Goal: Task Accomplishment & Management: Complete application form

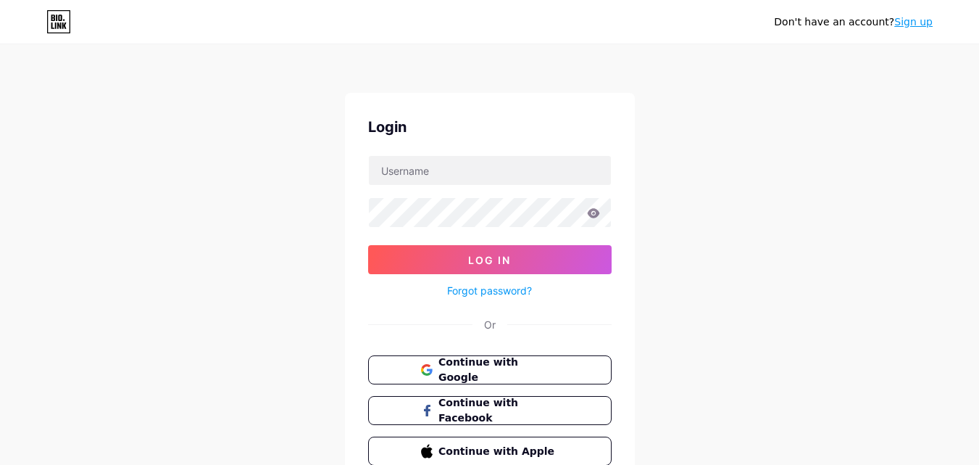
click at [914, 16] on link "Sign up" at bounding box center [913, 22] width 38 height 12
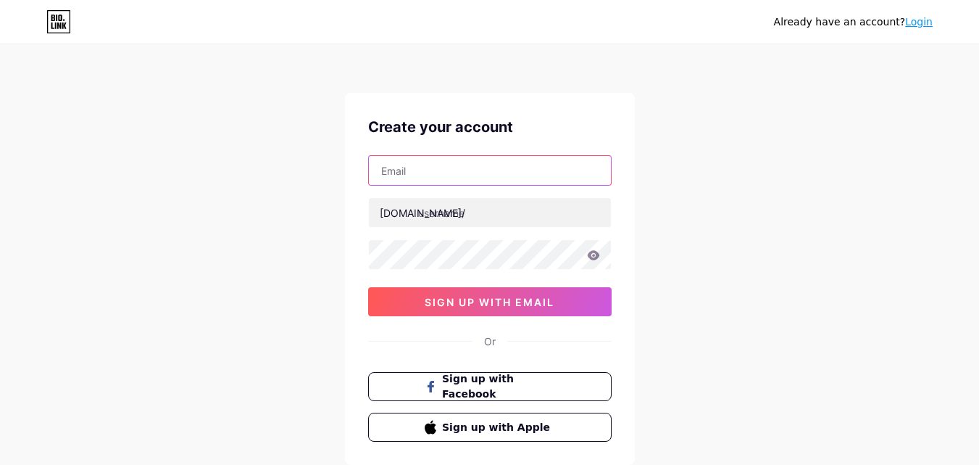
click at [522, 156] on input "text" at bounding box center [490, 170] width 242 height 29
click at [234, 278] on div "Already have an account? Login Create your account bio.link/ 0cAFcWeA7Ml4X-lYia…" at bounding box center [489, 277] width 979 height 554
click at [412, 169] on input "text" at bounding box center [490, 170] width 242 height 29
paste input "[EMAIL_ADDRESS][DOMAIN_NAME]"
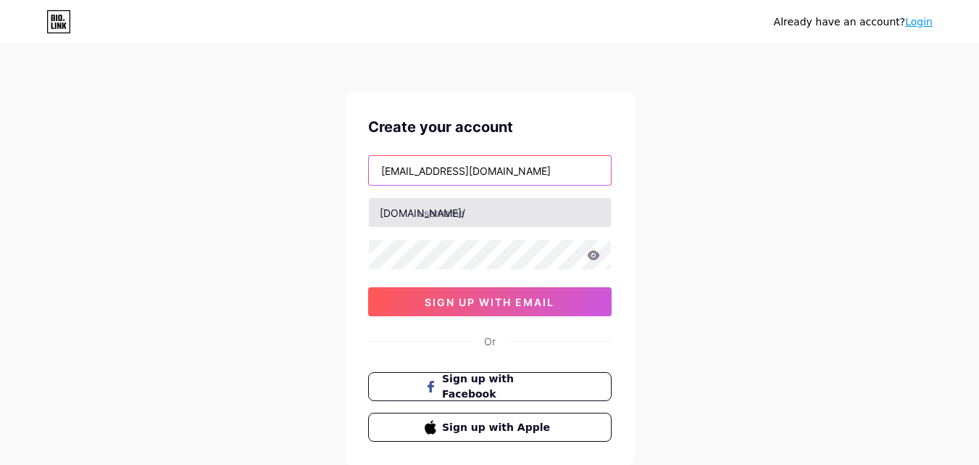
type input "[EMAIL_ADDRESS][DOMAIN_NAME]"
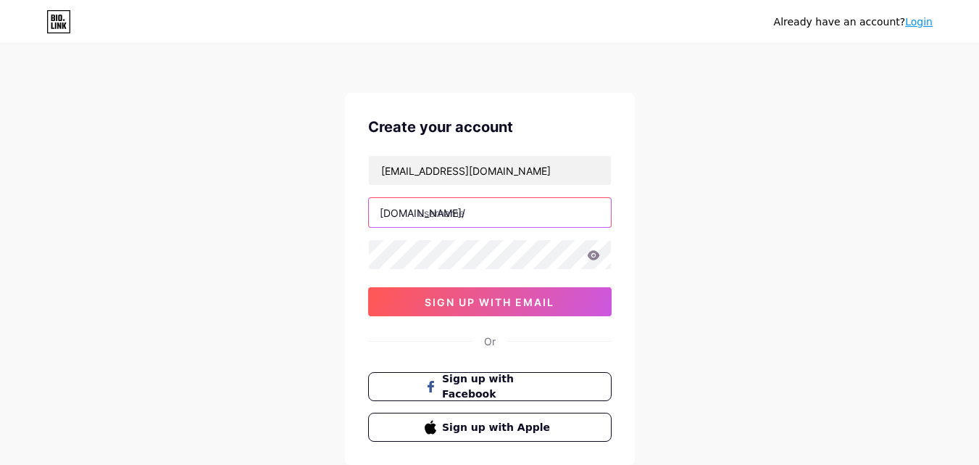
click at [454, 218] on input "text" at bounding box center [490, 212] width 242 height 29
click at [459, 218] on input "text" at bounding box center [490, 212] width 242 height 29
paste input "equityloanscanada"
type input "equityloanscanada"
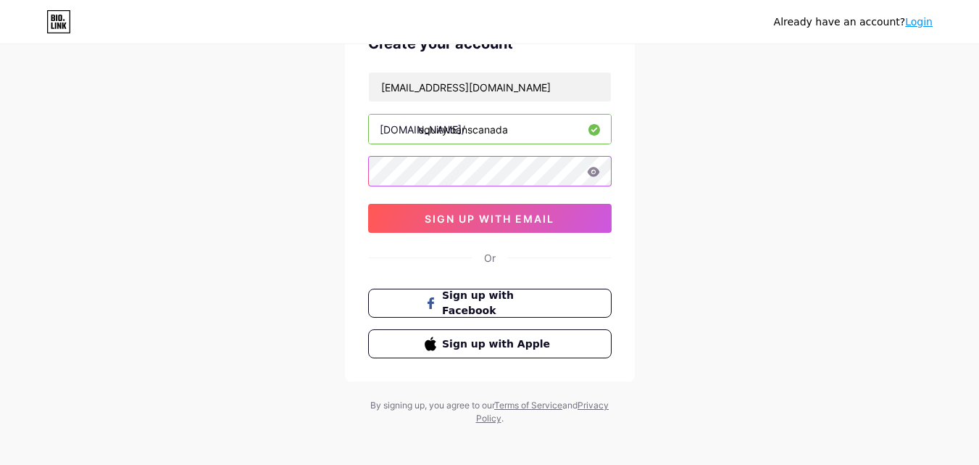
scroll to position [90, 0]
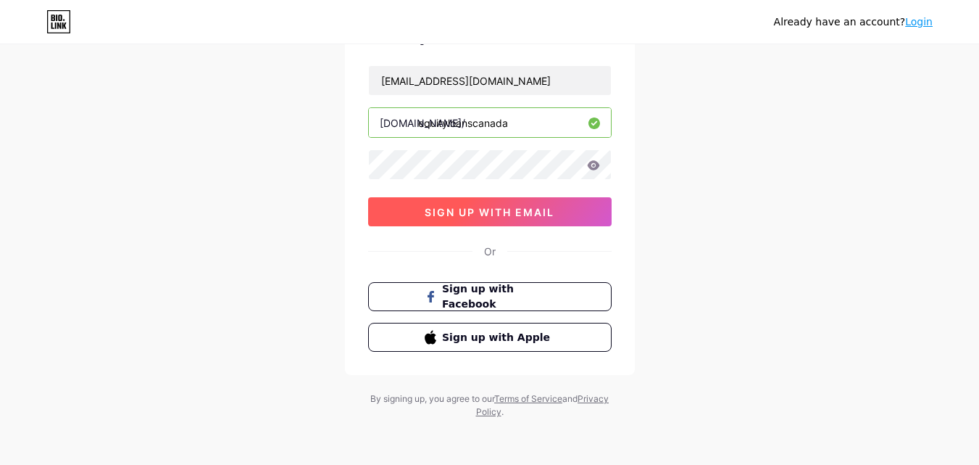
click at [469, 207] on span "sign up with email" at bounding box center [490, 212] width 130 height 12
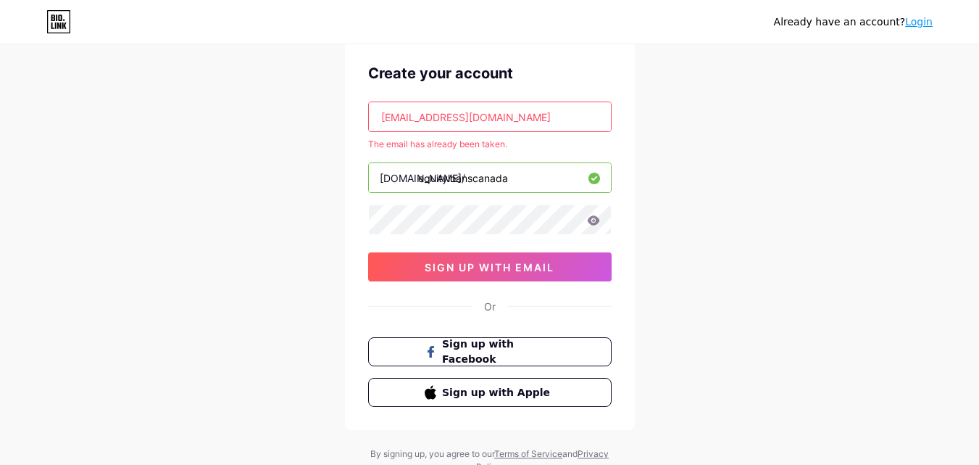
scroll to position [0, 0]
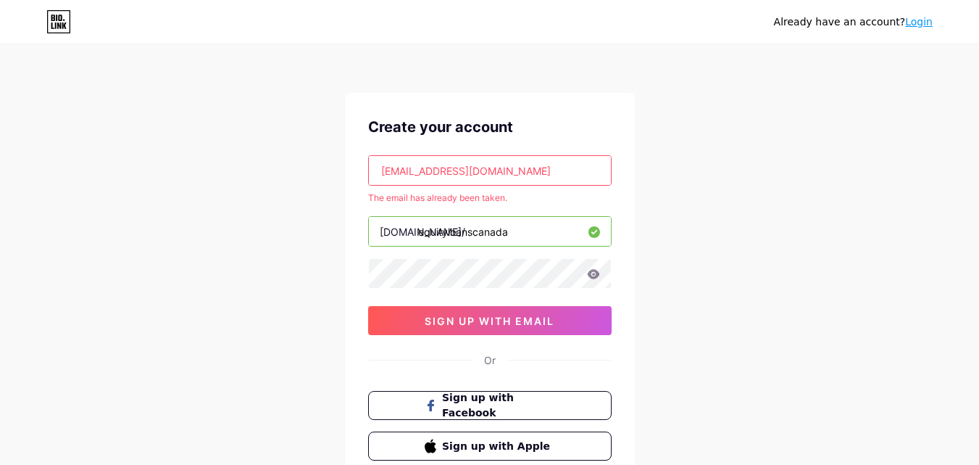
click at [923, 25] on link "Login" at bounding box center [919, 22] width 28 height 12
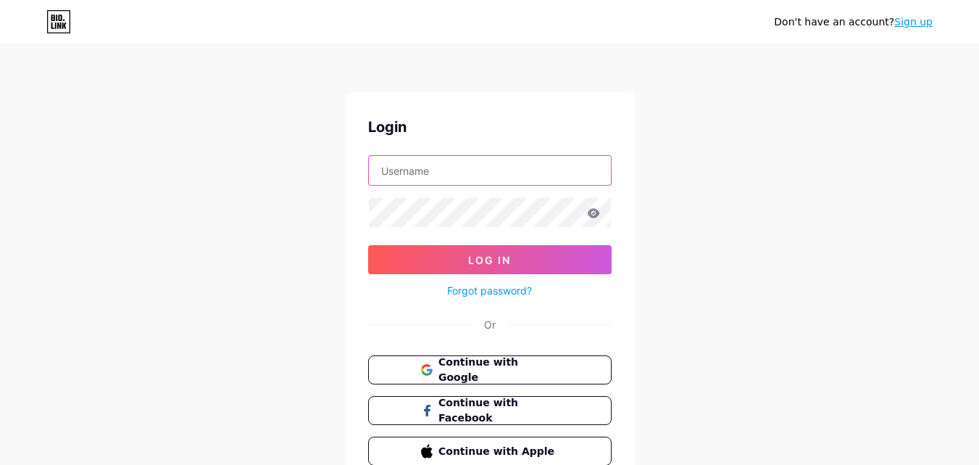
click at [478, 164] on input "text" at bounding box center [490, 170] width 242 height 29
click at [433, 183] on input "text" at bounding box center [490, 170] width 242 height 29
click at [462, 166] on input "text" at bounding box center [490, 170] width 242 height 29
paste input "equityloanscanada"
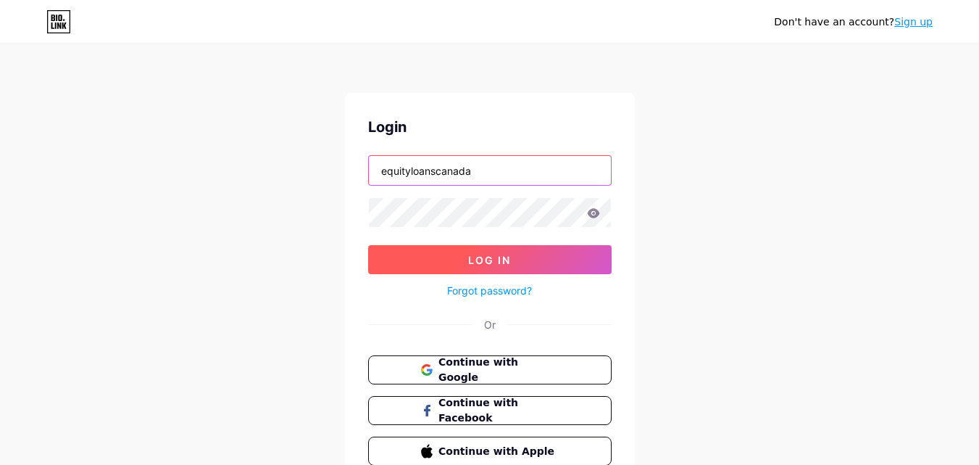
type input "equityloanscanada"
click at [425, 263] on button "Log In" at bounding box center [490, 259] width 244 height 29
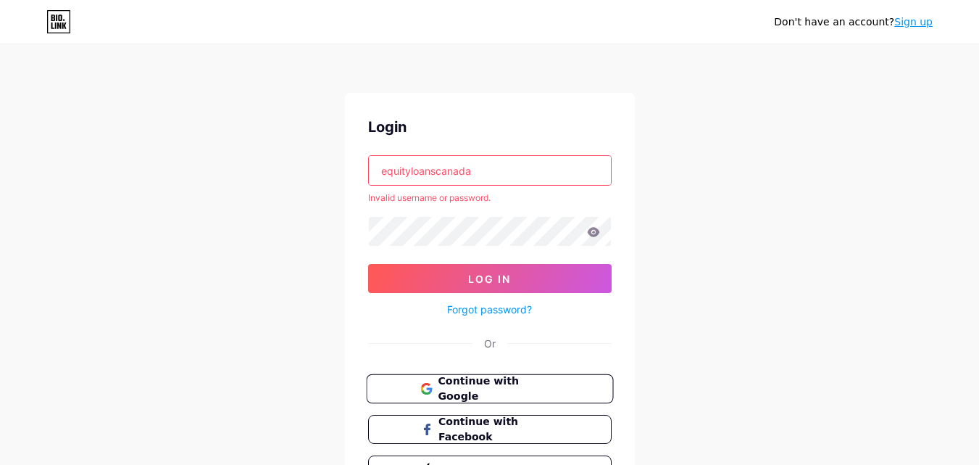
click at [507, 383] on span "Continue with Google" at bounding box center [498, 388] width 121 height 31
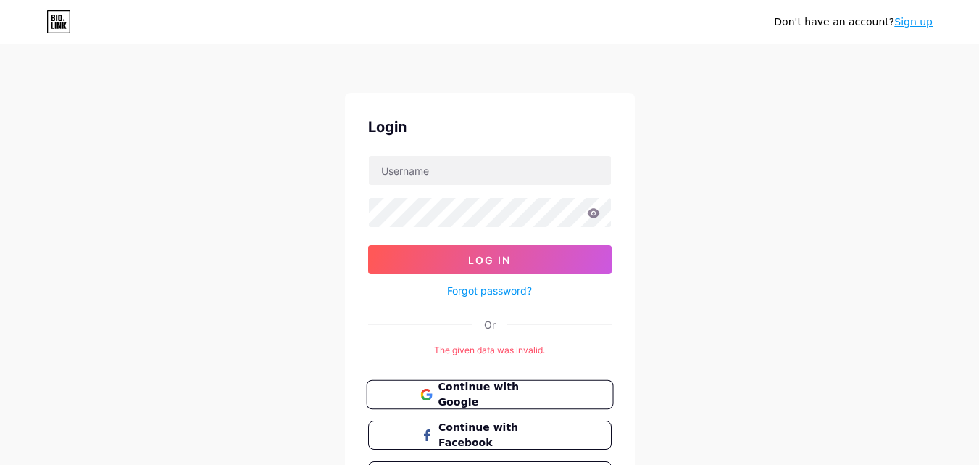
click at [473, 404] on button "Continue with Google" at bounding box center [489, 395] width 247 height 30
click at [905, 25] on link "Sign up" at bounding box center [913, 22] width 38 height 12
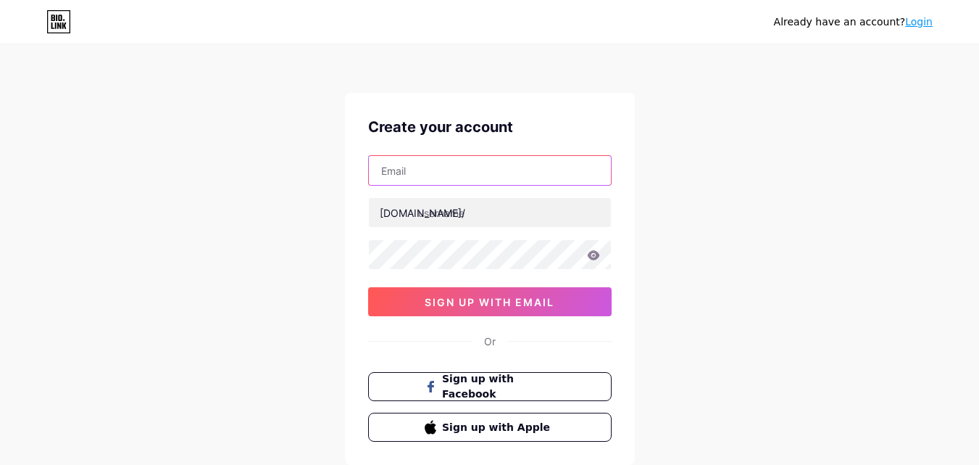
click at [420, 171] on input "text" at bounding box center [490, 170] width 242 height 29
paste input "[EMAIL_ADDRESS][DOMAIN_NAME]"
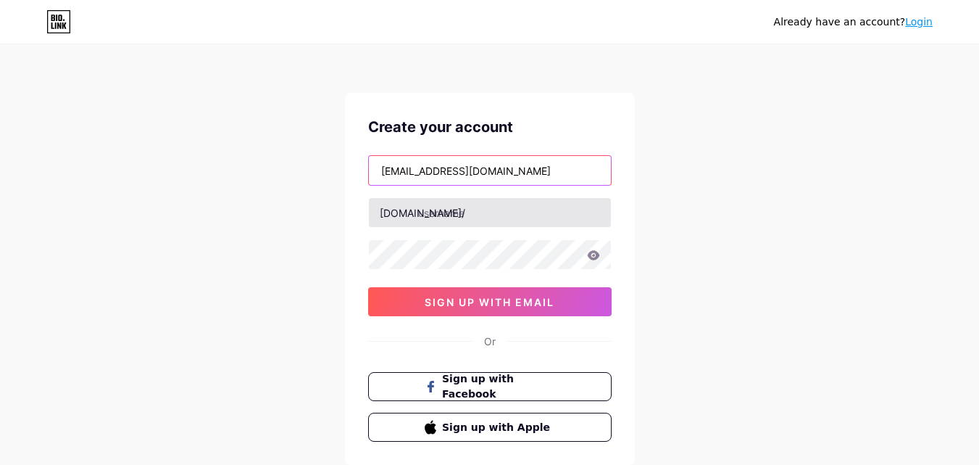
type input "[EMAIL_ADDRESS][DOMAIN_NAME]"
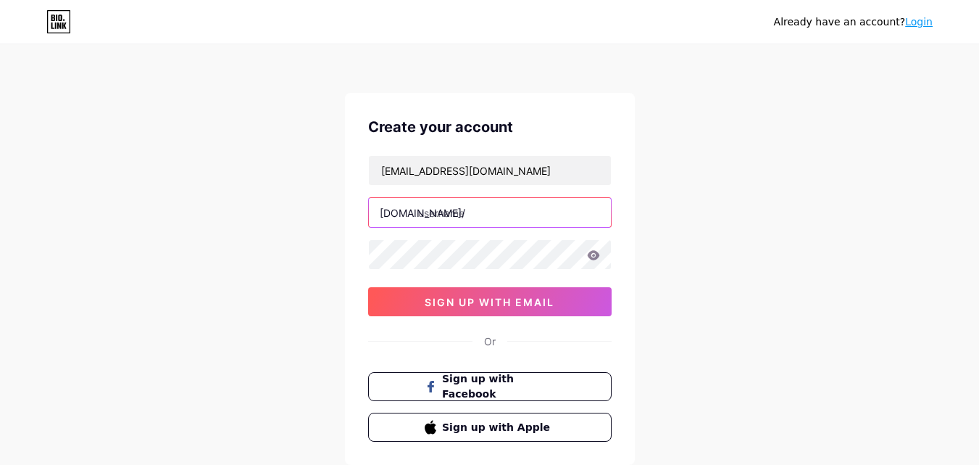
click at [438, 210] on input "text" at bounding box center [490, 212] width 242 height 29
click at [509, 225] on input "text" at bounding box center [490, 212] width 242 height 29
paste input "equityloanscanada"
type input "equityloanscanada"
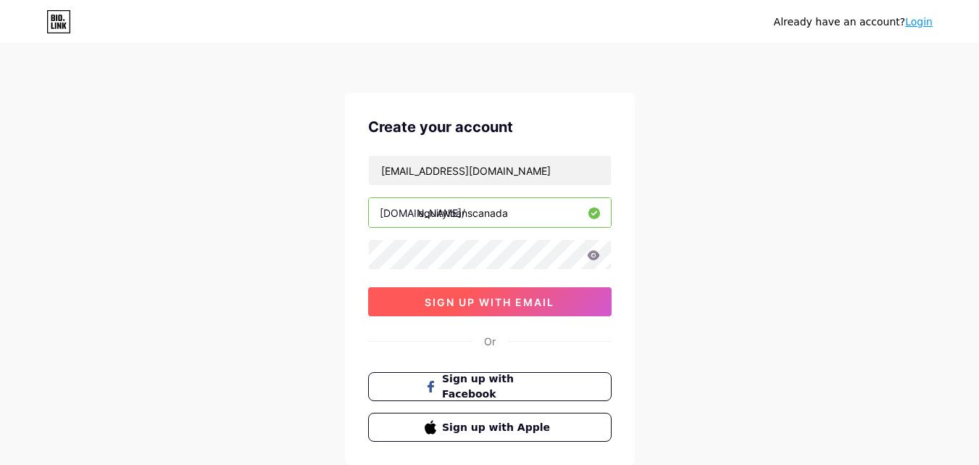
click at [460, 297] on span "sign up with email" at bounding box center [490, 302] width 130 height 12
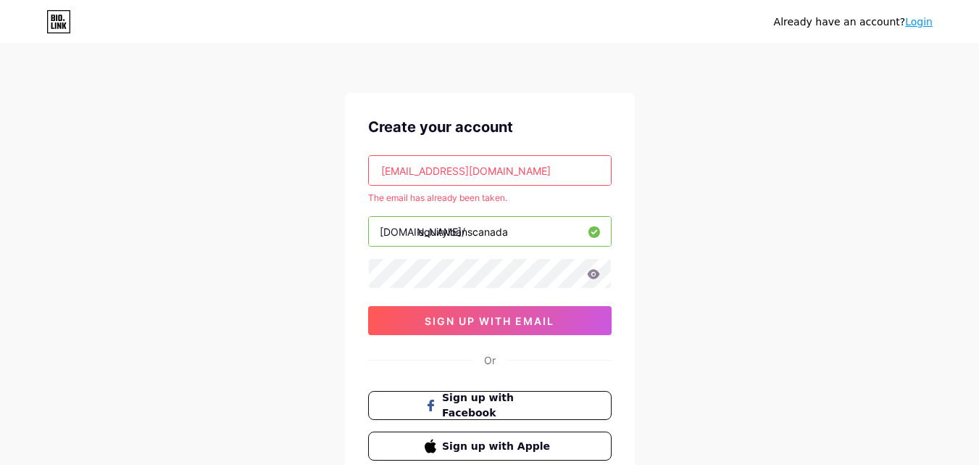
click at [913, 25] on link "Login" at bounding box center [919, 22] width 28 height 12
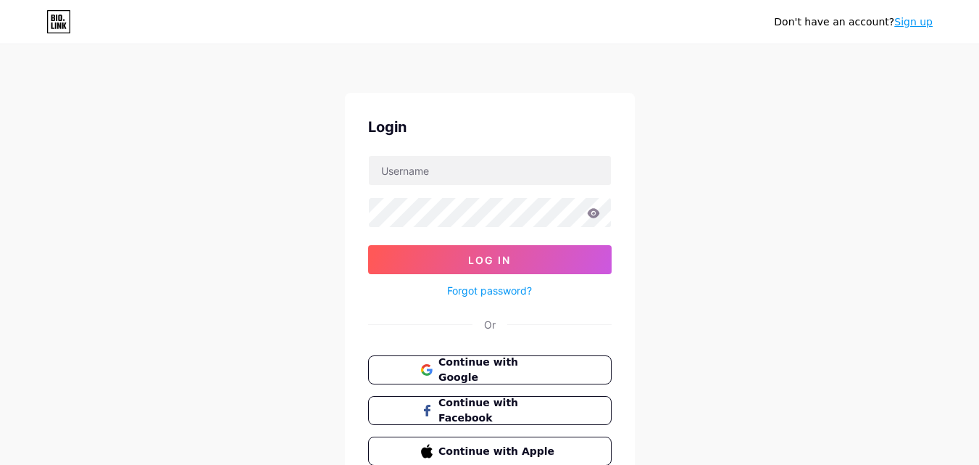
click at [503, 301] on div "Login Log In Forgot password? Or Continue with Google Continue with Facebook Co…" at bounding box center [490, 291] width 290 height 396
click at [503, 281] on div "Forgot password?" at bounding box center [490, 286] width 244 height 25
click at [502, 289] on link "Forgot password?" at bounding box center [489, 290] width 85 height 15
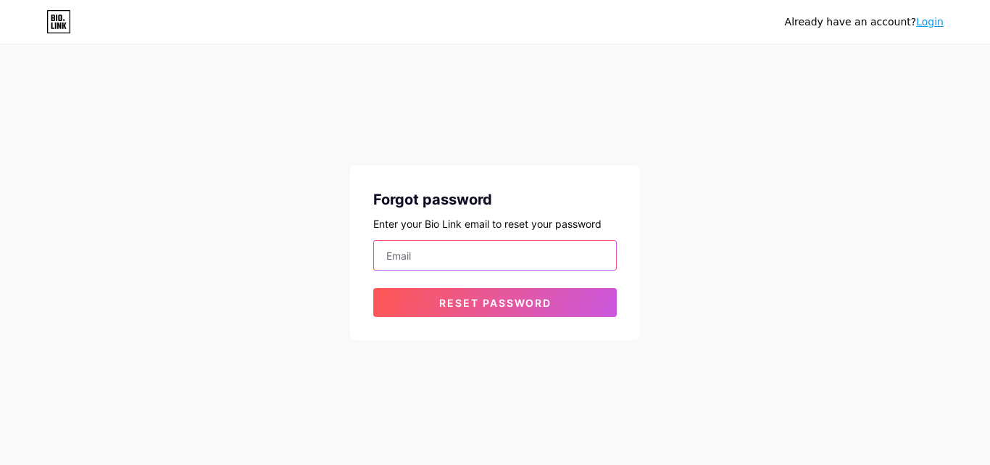
click at [440, 260] on input "email" at bounding box center [495, 255] width 242 height 29
click at [433, 250] on input "email" at bounding box center [495, 255] width 242 height 29
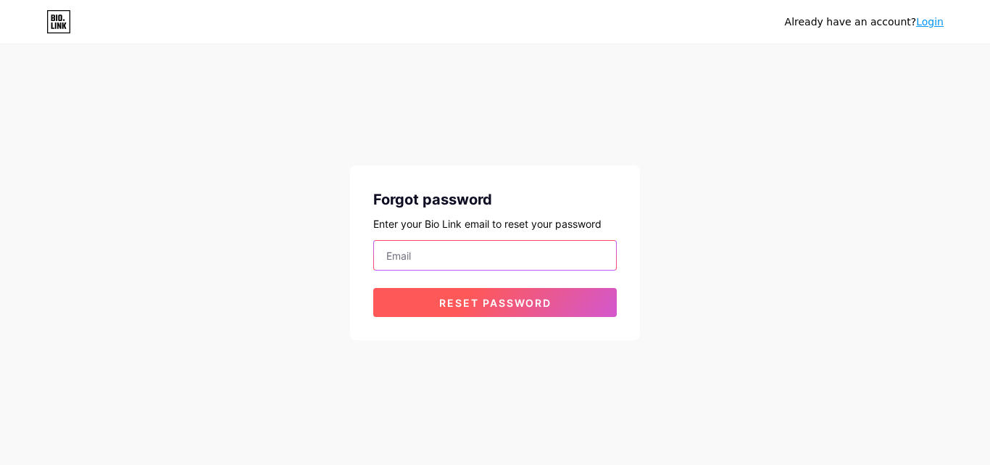
paste input "[EMAIL_ADDRESS][DOMAIN_NAME]"
type input "[EMAIL_ADDRESS][DOMAIN_NAME]"
click at [407, 305] on button "Reset password" at bounding box center [495, 302] width 244 height 29
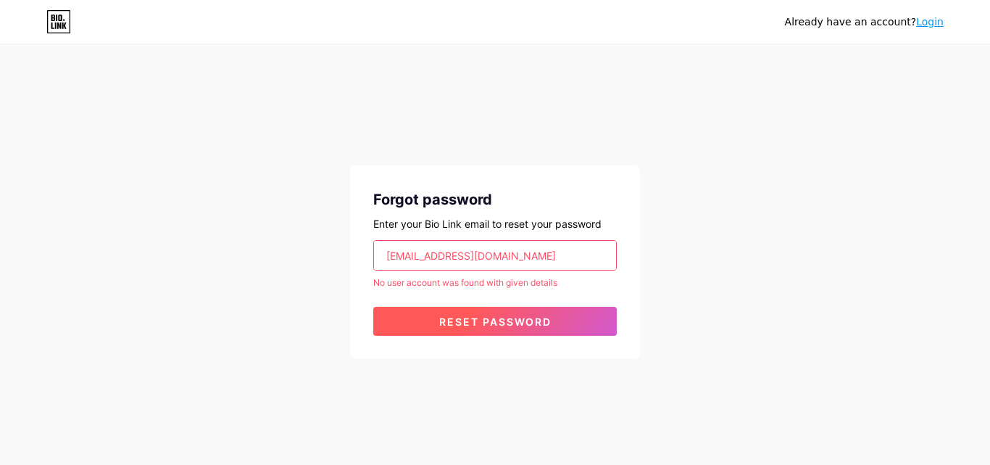
click at [521, 323] on span "Reset password" at bounding box center [495, 321] width 112 height 12
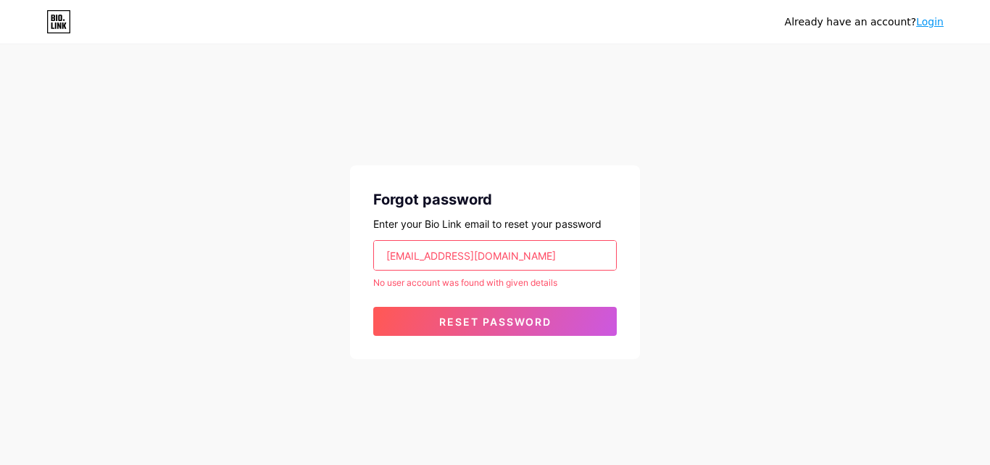
click at [925, 24] on link "Login" at bounding box center [930, 22] width 28 height 12
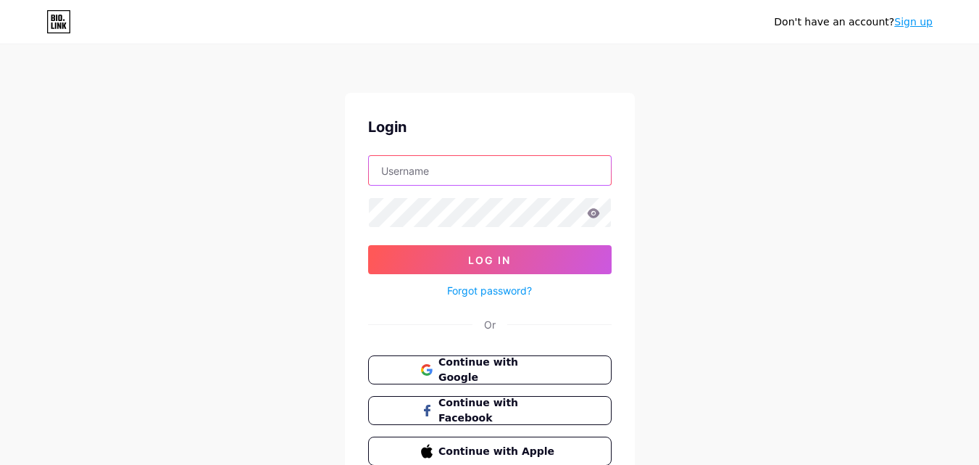
click at [444, 179] on input "text" at bounding box center [490, 170] width 242 height 29
click at [472, 285] on link "Forgot password?" at bounding box center [489, 290] width 85 height 15
click at [924, 17] on link "Sign up" at bounding box center [913, 22] width 38 height 12
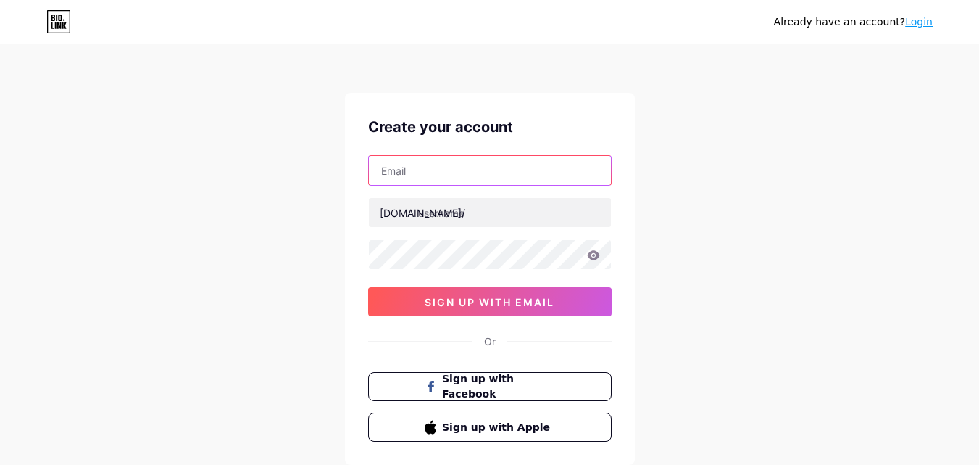
click at [415, 178] on input "text" at bounding box center [490, 170] width 242 height 29
paste input "[EMAIL_ADDRESS][DOMAIN_NAME]"
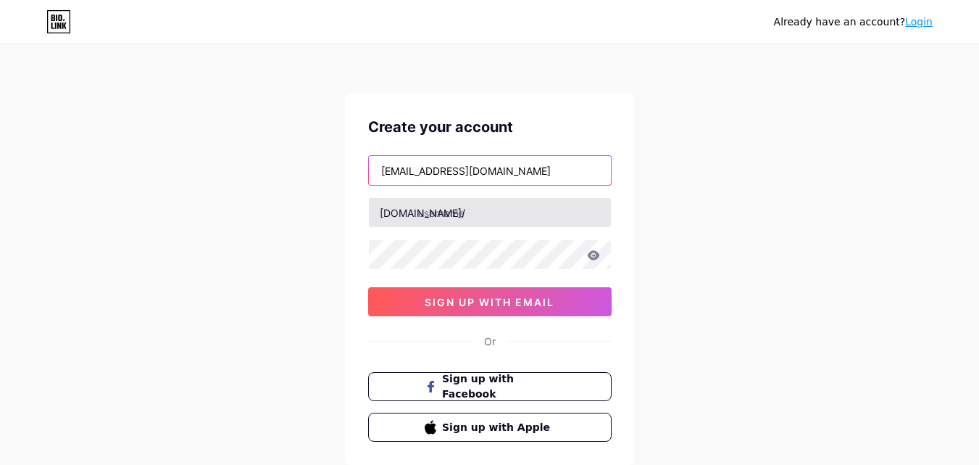
type input "[EMAIL_ADDRESS][DOMAIN_NAME]"
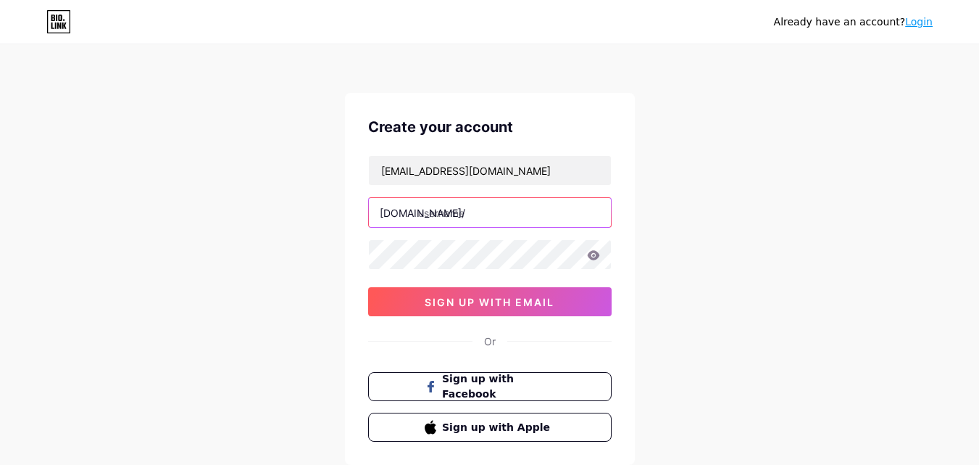
click at [480, 210] on input "text" at bounding box center [490, 212] width 242 height 29
click at [475, 215] on input "text" at bounding box center [490, 212] width 242 height 29
paste input "equityloanscanada"
type input "equityloanscanada"
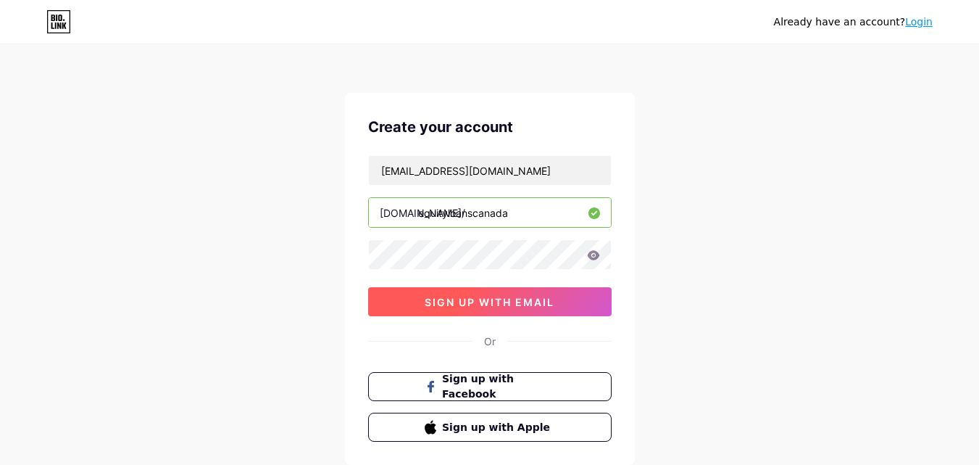
click at [482, 293] on button "sign up with email" at bounding box center [490, 301] width 244 height 29
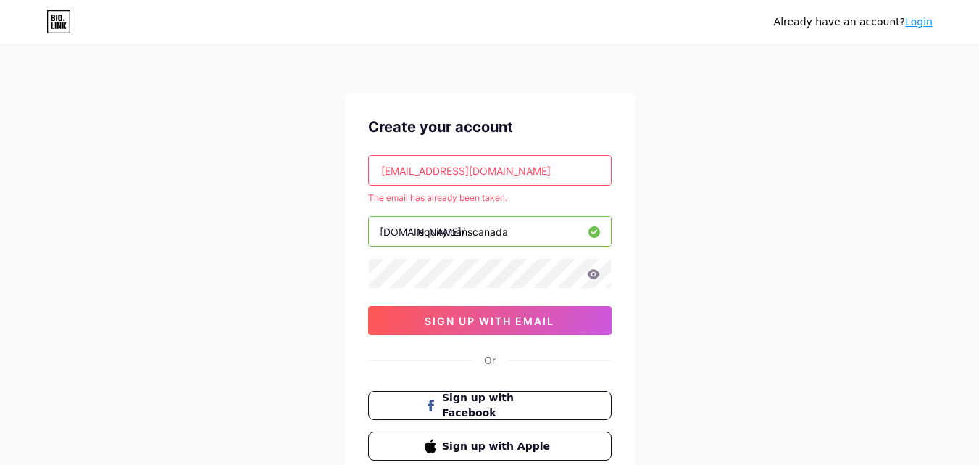
click at [135, 188] on div "Already have an account? Login Create your account [EMAIL_ADDRESS][DOMAIN_NAME]…" at bounding box center [489, 286] width 979 height 573
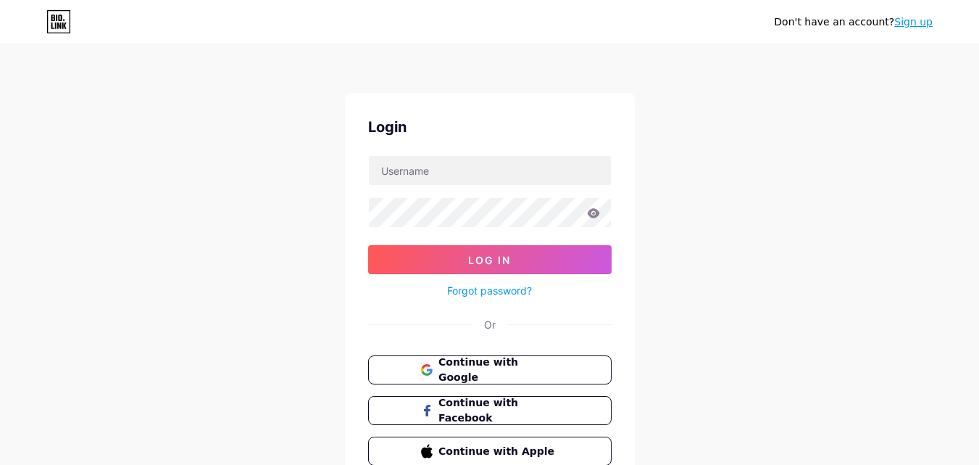
scroll to position [69, 0]
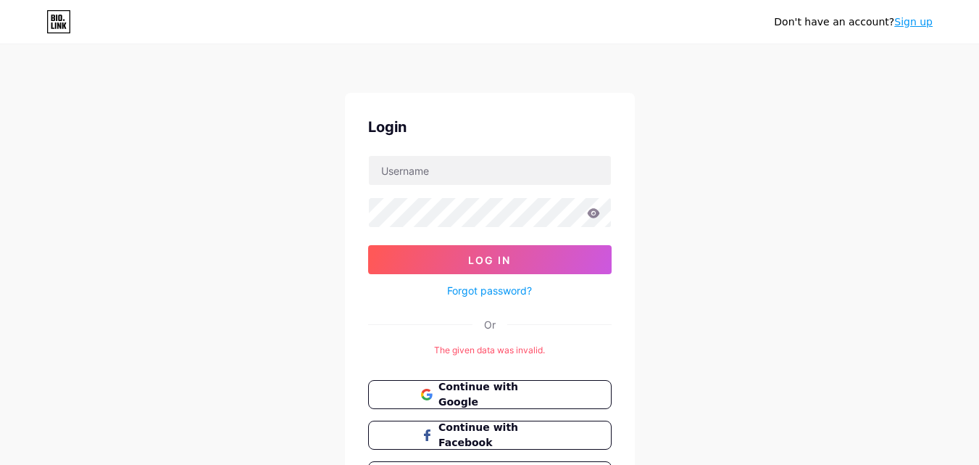
click at [910, 28] on link "Sign up" at bounding box center [913, 22] width 38 height 12
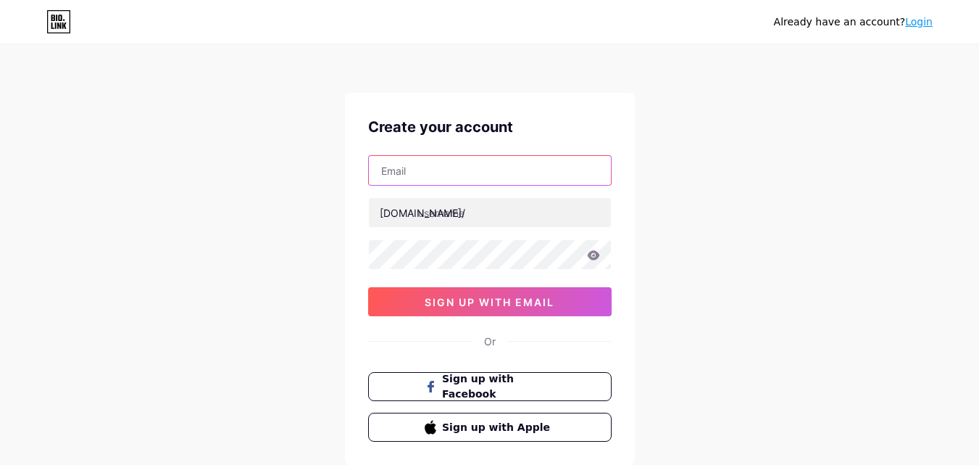
drag, startPoint x: 468, startPoint y: 175, endPoint x: 467, endPoint y: 183, distance: 8.7
click at [468, 175] on input "text" at bounding box center [490, 170] width 242 height 29
